Goal: Find specific page/section: Find specific page/section

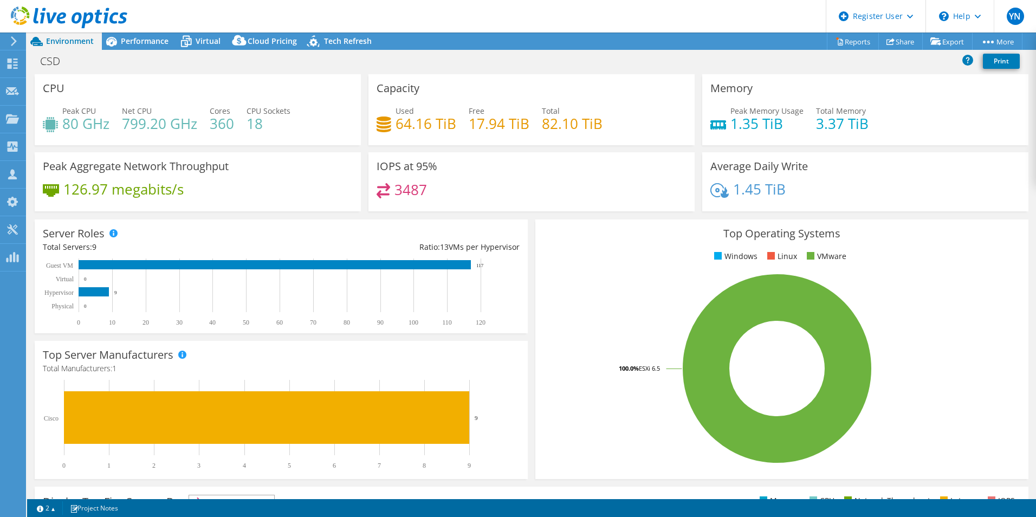
select select "USD"
click at [524, 217] on div "Server Roles Physical Servers represent bare metal servers that were targets of…" at bounding box center [281, 276] width 501 height 121
click at [132, 43] on span "Performance" at bounding box center [145, 41] width 48 height 10
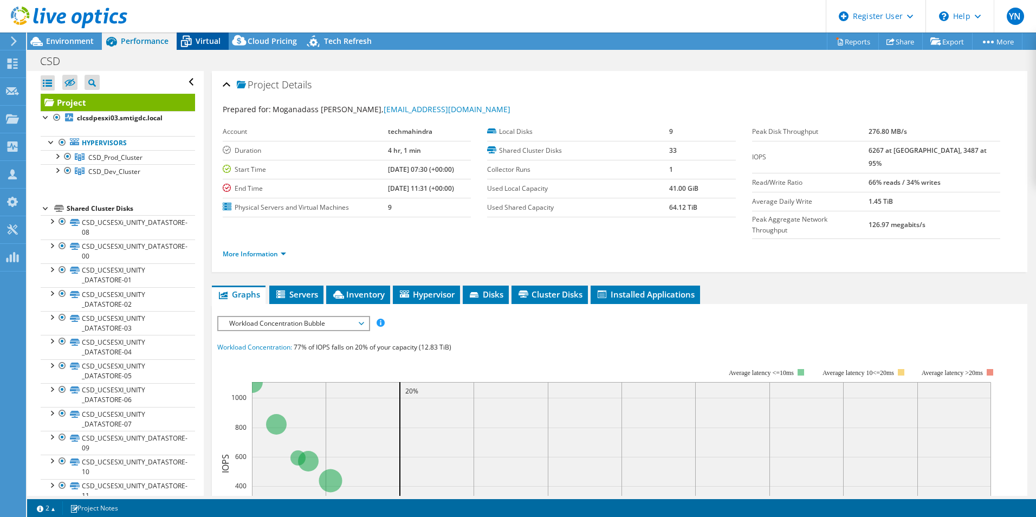
click at [203, 47] on div "Virtual" at bounding box center [203, 41] width 52 height 17
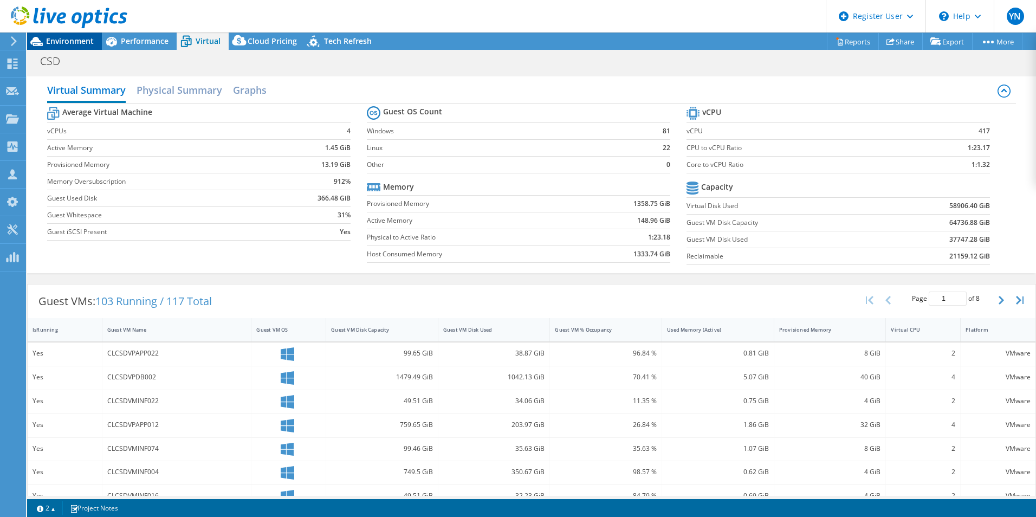
click at [60, 46] on span "Environment" at bounding box center [70, 41] width 48 height 10
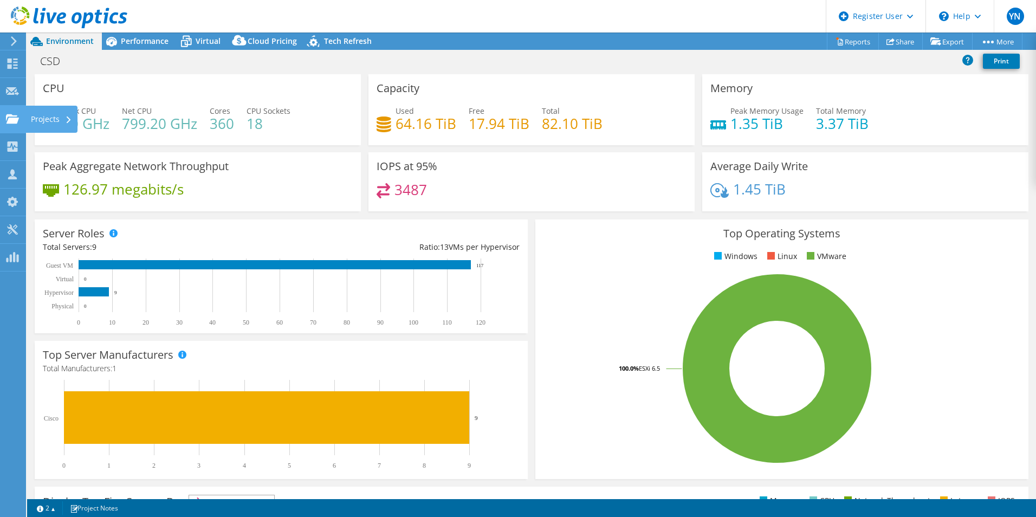
click at [14, 119] on use at bounding box center [12, 118] width 13 height 9
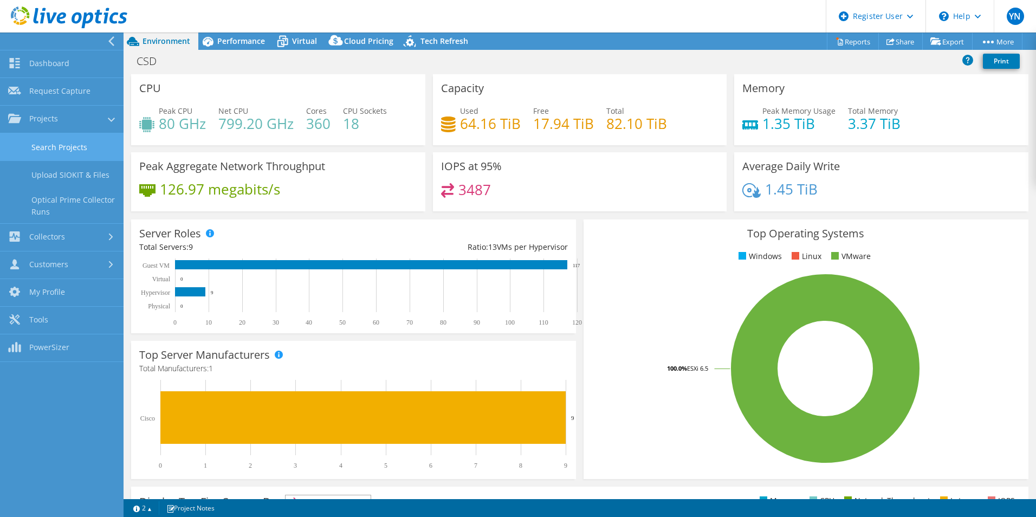
click at [71, 150] on link "Search Projects" at bounding box center [62, 147] width 124 height 28
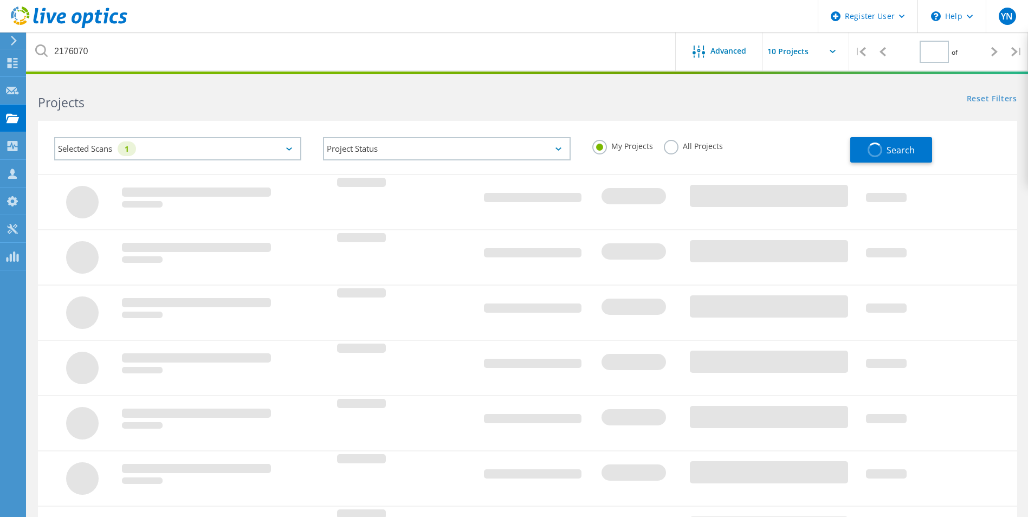
type input "1"
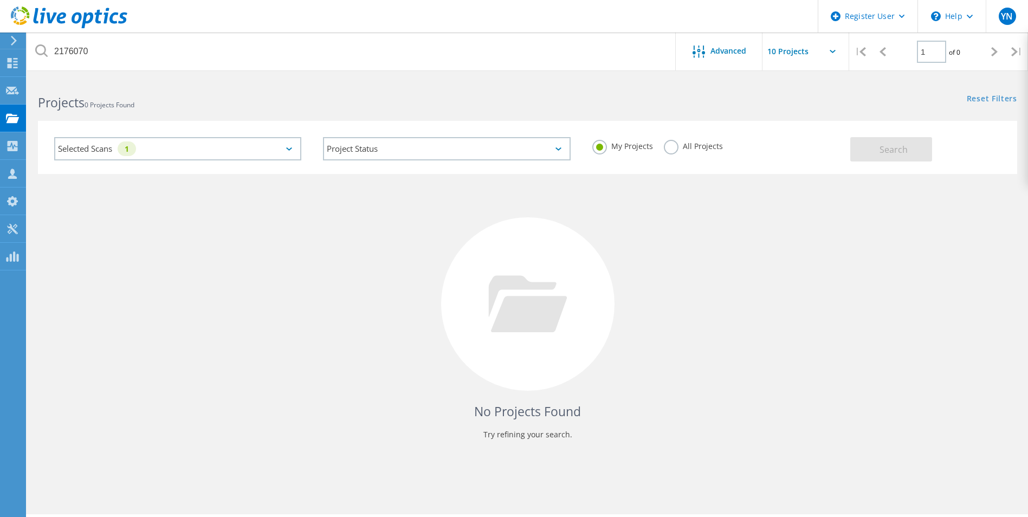
click at [674, 150] on label "All Projects" at bounding box center [693, 145] width 59 height 10
click at [0, 0] on input "All Projects" at bounding box center [0, 0] width 0 height 0
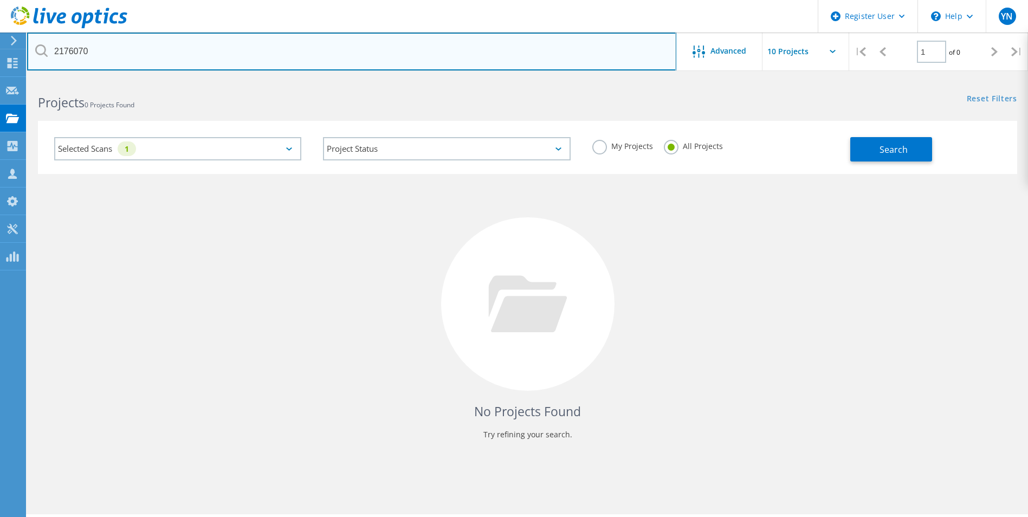
click at [325, 41] on input "2176070" at bounding box center [351, 52] width 649 height 38
type input "2"
paste input "3051330"
type input "3051330"
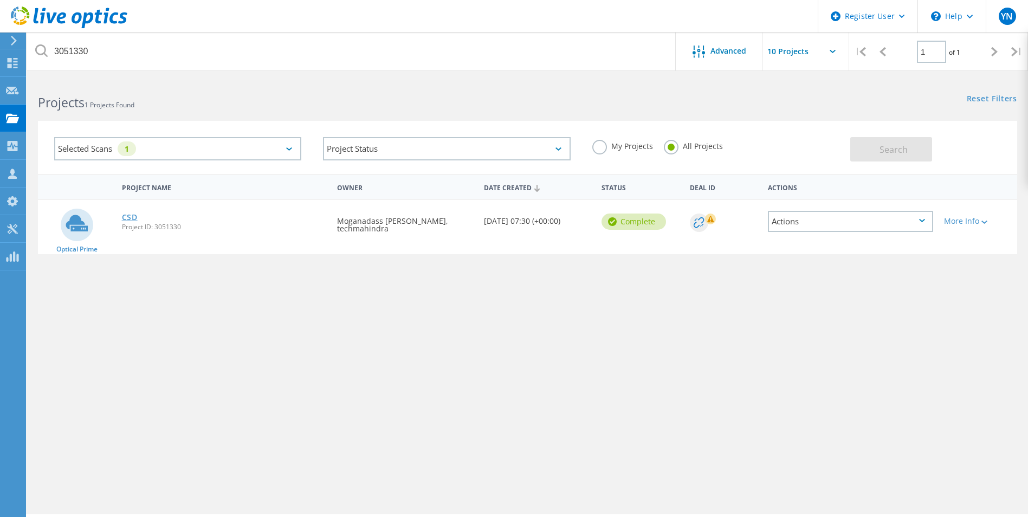
click at [125, 221] on link "CSD" at bounding box center [130, 218] width 16 height 8
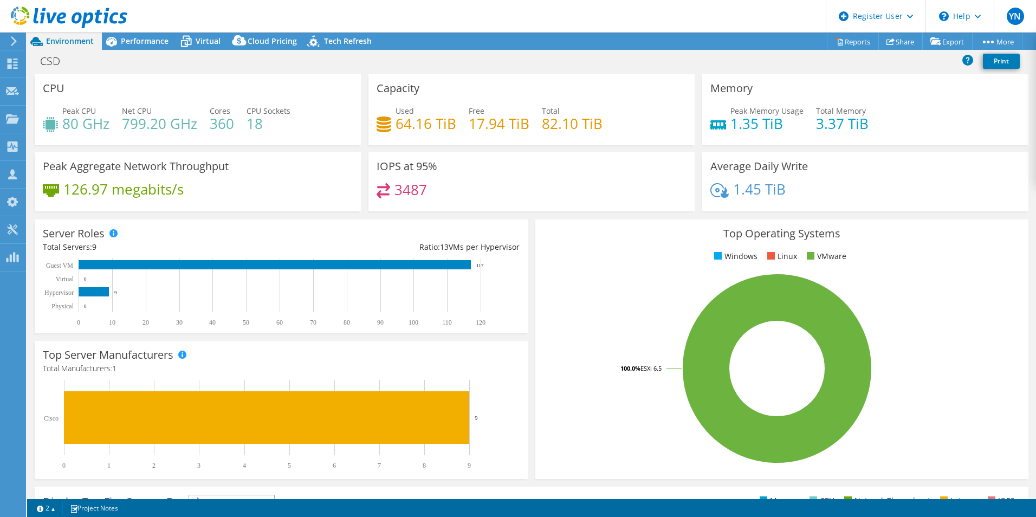
click at [450, 63] on div "CSD Print" at bounding box center [531, 61] width 1009 height 20
click at [668, 16] on header "YN Dell User Yashaswini Narayana Yashaswini.N@Dell.com Dell My Profile Log Out …" at bounding box center [518, 16] width 1036 height 33
